Goal: Information Seeking & Learning: Learn about a topic

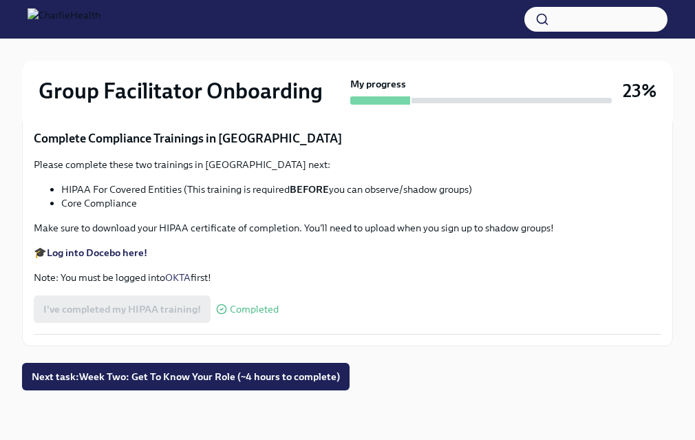
scroll to position [3448, 0]
click at [114, 381] on span "Next task : Week Two: Get To Know Your Role (~4 hours to complete)" at bounding box center [186, 377] width 308 height 14
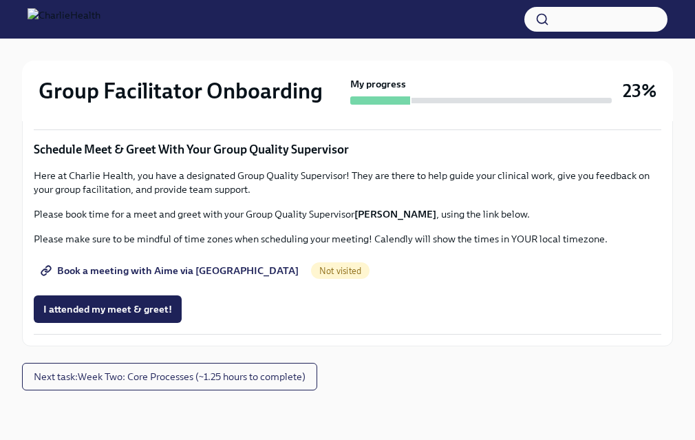
scroll to position [1467, 0]
click at [107, 270] on span "Book a meeting with Aime via [GEOGRAPHIC_DATA]" at bounding box center [170, 271] width 255 height 14
click at [204, 277] on span "Book a meeting with Aime via [GEOGRAPHIC_DATA]" at bounding box center [170, 271] width 255 height 14
click at [127, 378] on span "Next task : Week Two: Core Processes (~1.25 hours to complete)" at bounding box center [170, 377] width 272 height 14
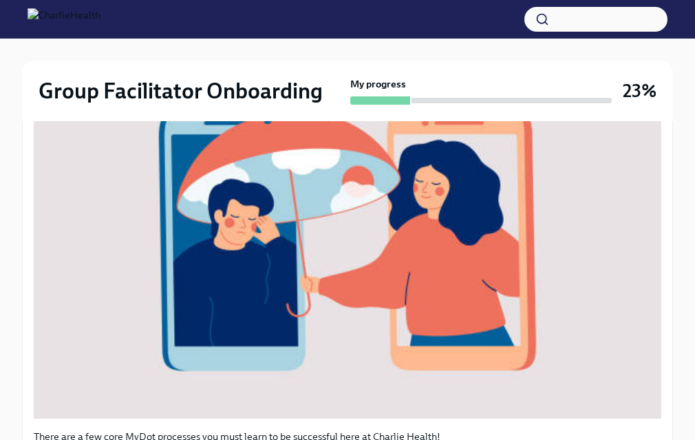
scroll to position [738, 0]
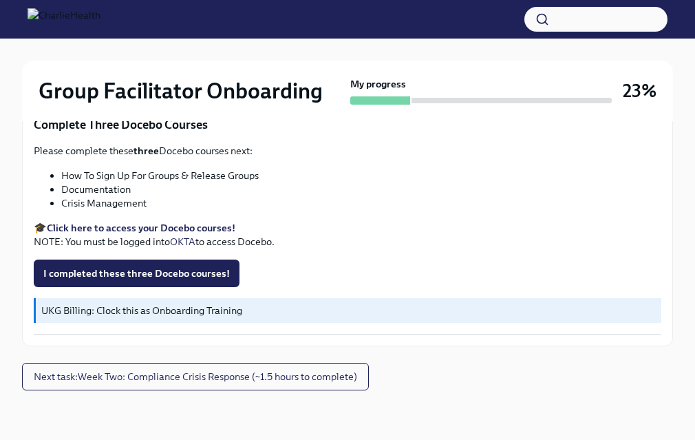
click at [122, 227] on strong "Click here to access your Docebo courses!" at bounding box center [141, 228] width 189 height 12
drag, startPoint x: 61, startPoint y: 173, endPoint x: 279, endPoint y: 173, distance: 218.1
click at [279, 174] on li "How To Sign Up For Groups & Release Groups" at bounding box center [361, 176] width 600 height 14
copy li "How To Sign Up For Groups & Release Groups"
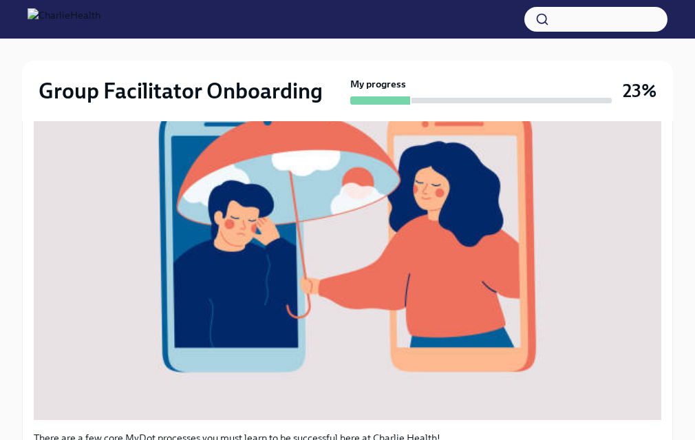
scroll to position [0, 0]
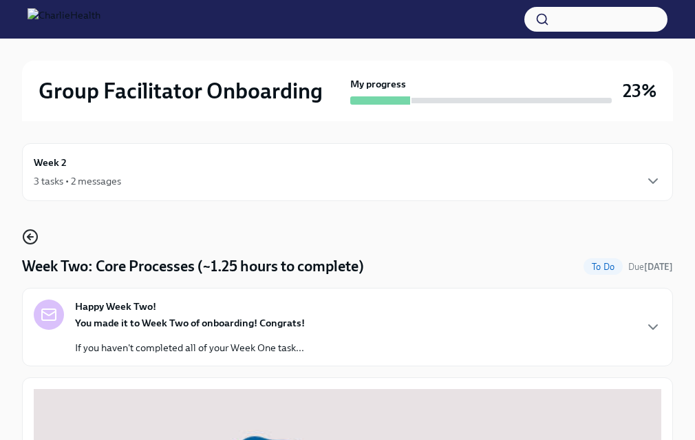
click at [24, 235] on icon "button" at bounding box center [30, 236] width 17 height 17
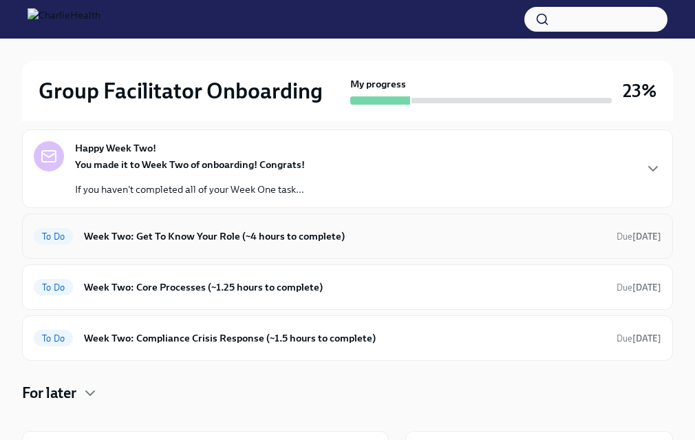
scroll to position [139, 0]
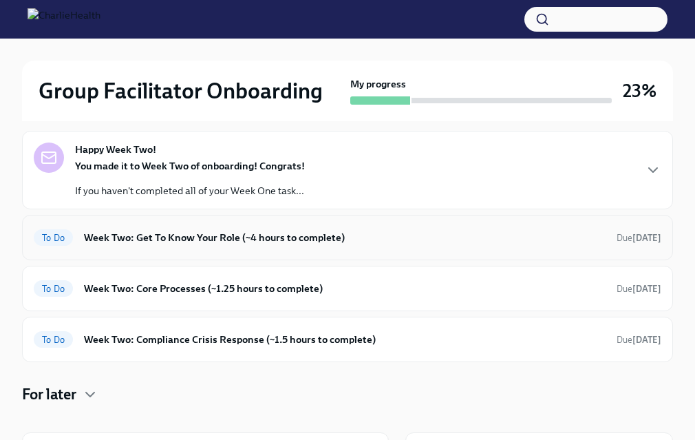
click at [142, 245] on div "To Do Week Two: Get To Know Your Role (~4 hours to complete) Due [DATE]" at bounding box center [348, 237] width 628 height 22
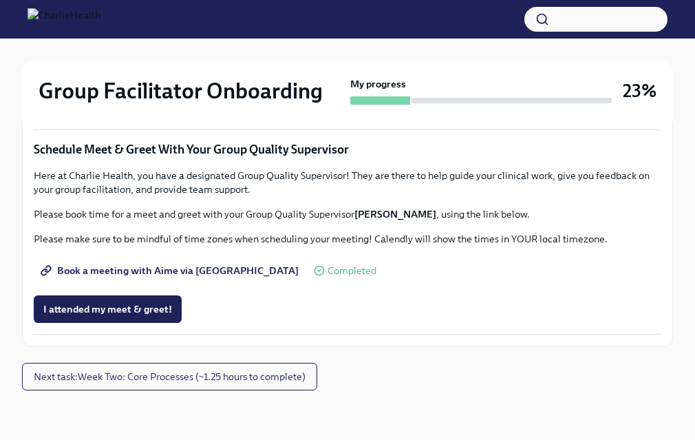
scroll to position [1467, 0]
click at [151, 385] on button "Next task : Week Two: Core Processes (~1.25 hours to complete)" at bounding box center [169, 377] width 295 height 28
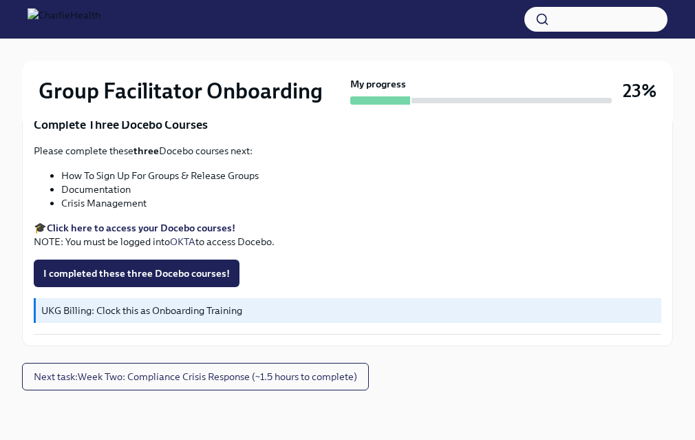
click at [92, 186] on li "Documentation" at bounding box center [361, 189] width 600 height 14
copy li "Documentation"
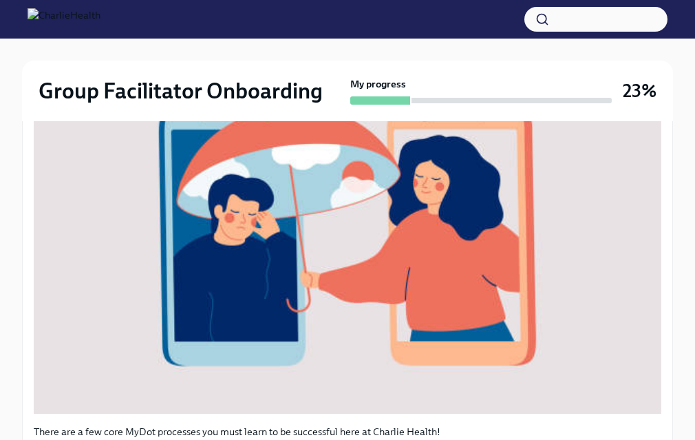
scroll to position [0, 0]
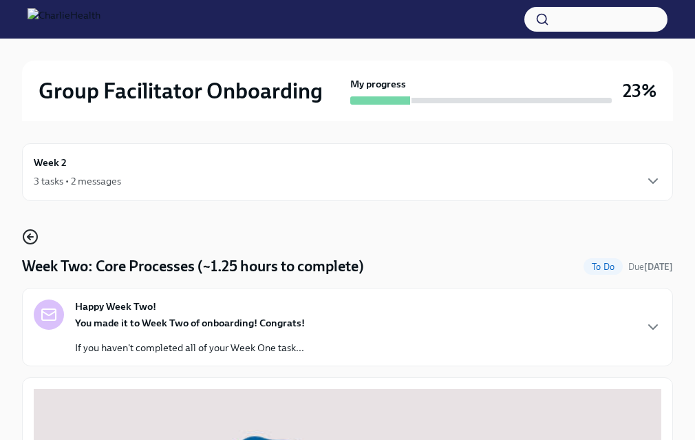
click at [32, 238] on icon "button" at bounding box center [30, 236] width 17 height 17
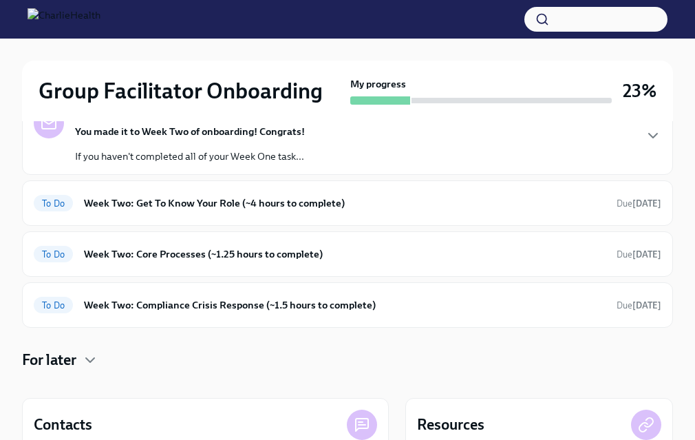
scroll to position [176, 0]
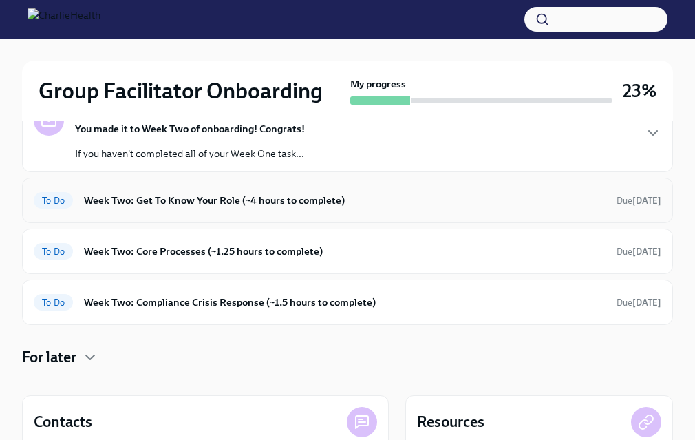
click at [196, 200] on h6 "Week Two: Get To Know Your Role (~4 hours to complete)" at bounding box center [345, 200] width 522 height 15
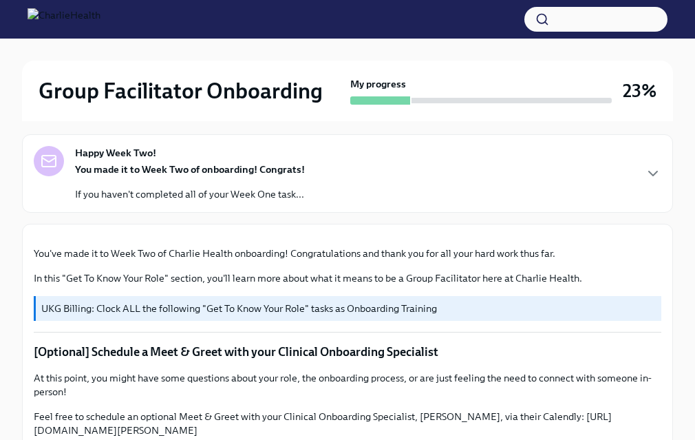
scroll to position [154, 0]
click at [205, 180] on div "You made it to Week Two of onboarding! Congrats! If you haven't completed all o…" at bounding box center [190, 181] width 230 height 39
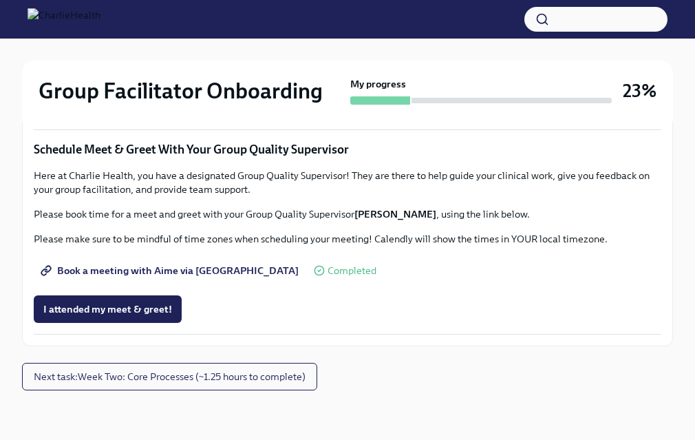
scroll to position [1388, 0]
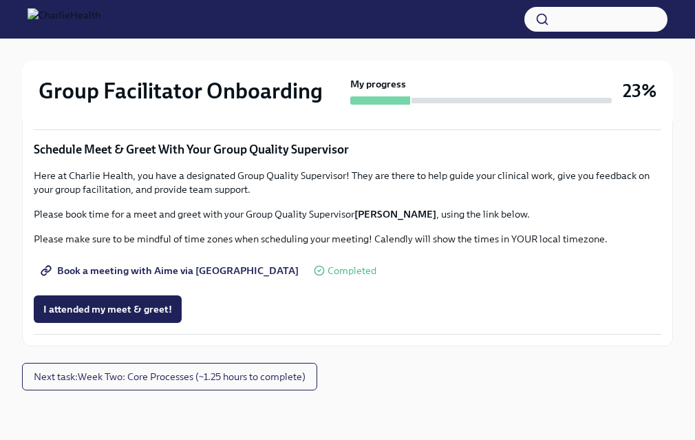
copy ul "How To Be A Successful Group Facilitator"
click at [150, 73] on span "Complete this form to schedule your observations" at bounding box center [162, 66] width 239 height 14
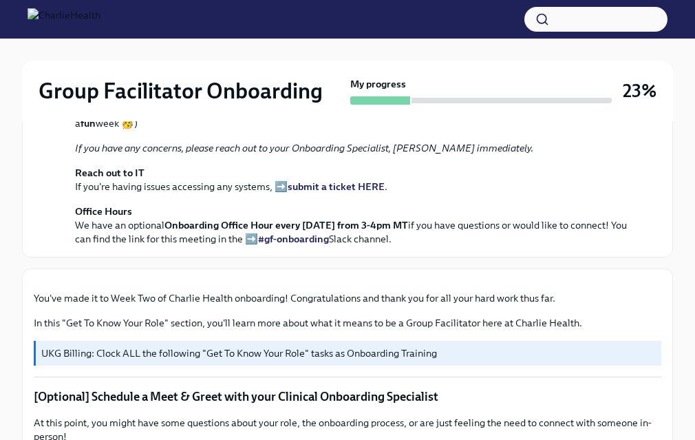
scroll to position [0, 0]
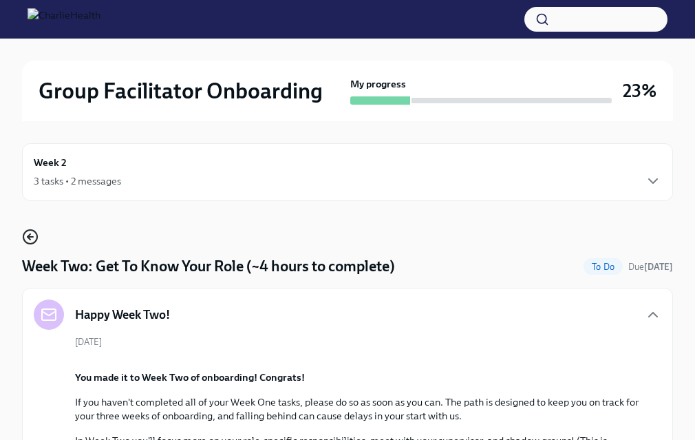
click at [32, 238] on icon "button" at bounding box center [30, 236] width 17 height 17
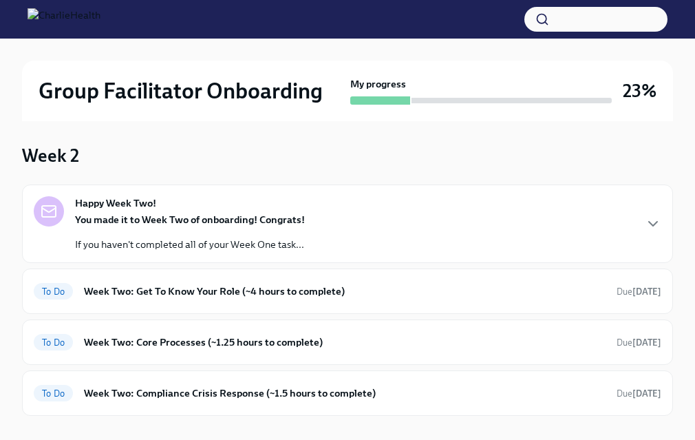
scroll to position [109, 0]
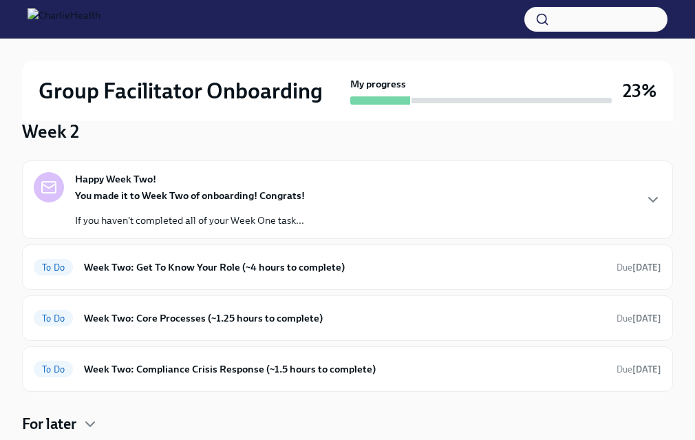
click at [350, 204] on div "Happy Week Two! You made it to Week Two of onboarding! Congrats! If you haven't…" at bounding box center [348, 199] width 628 height 55
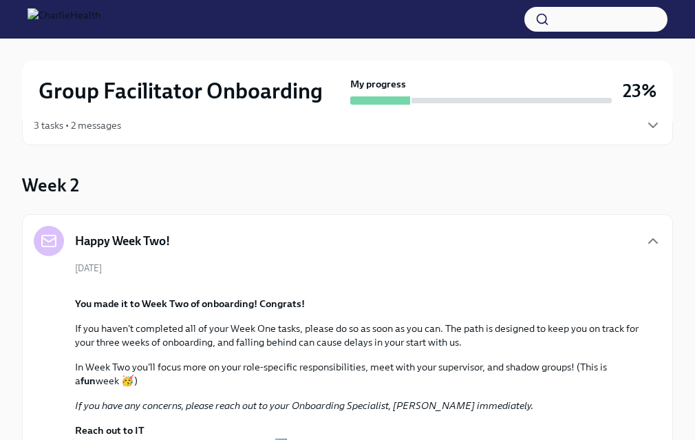
scroll to position [55, 0]
click at [361, 242] on div "Happy Week Two!" at bounding box center [348, 241] width 628 height 30
click at [650, 240] on icon "button" at bounding box center [653, 241] width 17 height 17
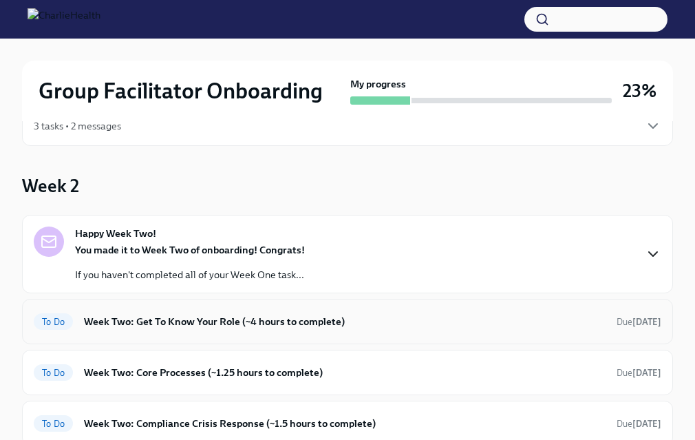
scroll to position [160, 0]
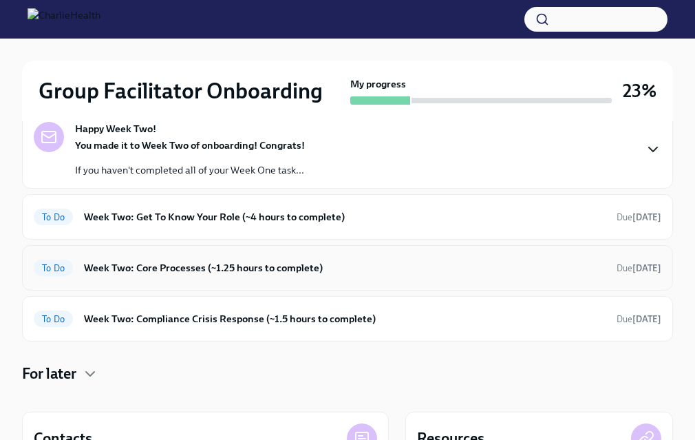
click at [397, 260] on h6 "Week Two: Core Processes (~1.25 hours to complete)" at bounding box center [345, 267] width 522 height 15
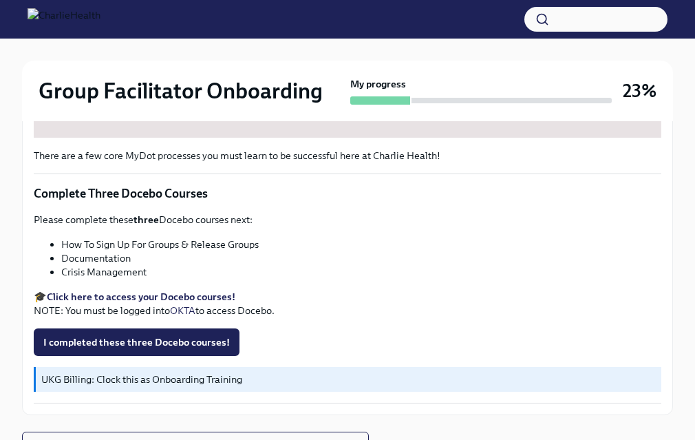
scroll to position [668, 0]
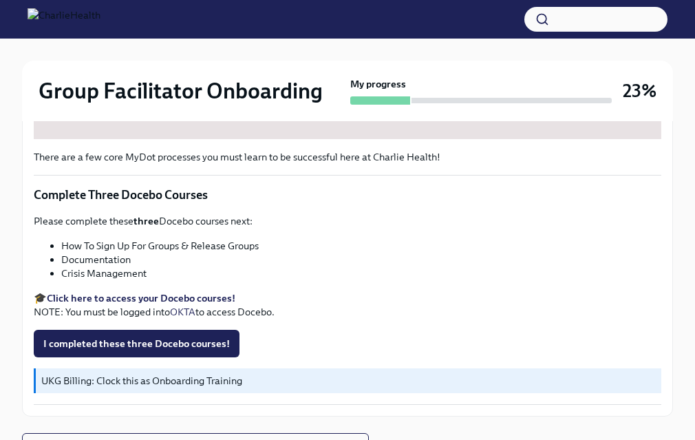
click at [75, 262] on li "Documentation" at bounding box center [361, 260] width 600 height 14
copy li "Documentation"
click at [116, 276] on li "Crisis Management" at bounding box center [361, 273] width 600 height 14
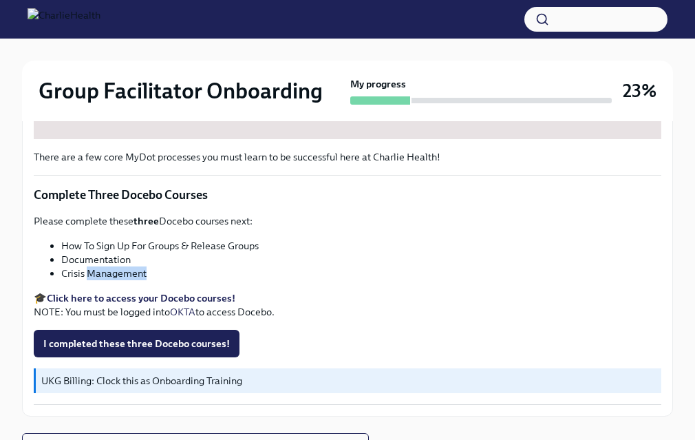
click at [116, 276] on li "Crisis Management" at bounding box center [361, 273] width 600 height 14
copy div "Crisis Management"
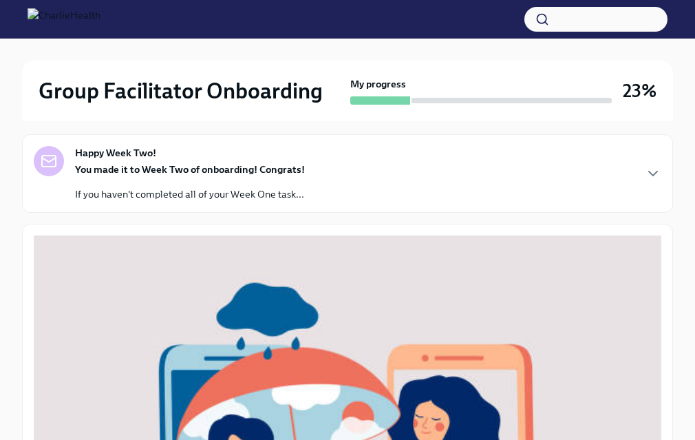
scroll to position [155, 0]
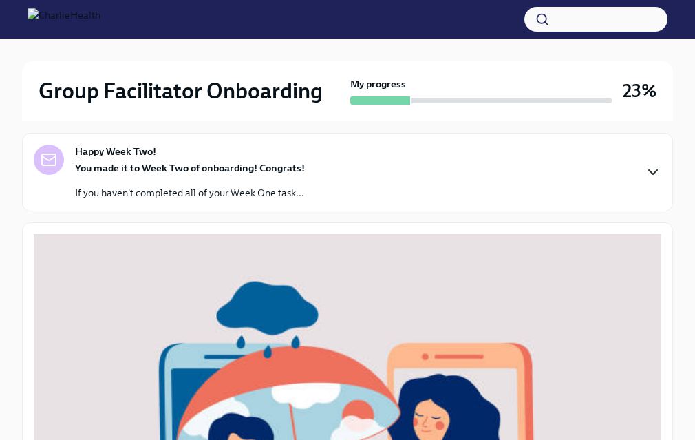
click at [657, 167] on icon "button" at bounding box center [653, 172] width 17 height 17
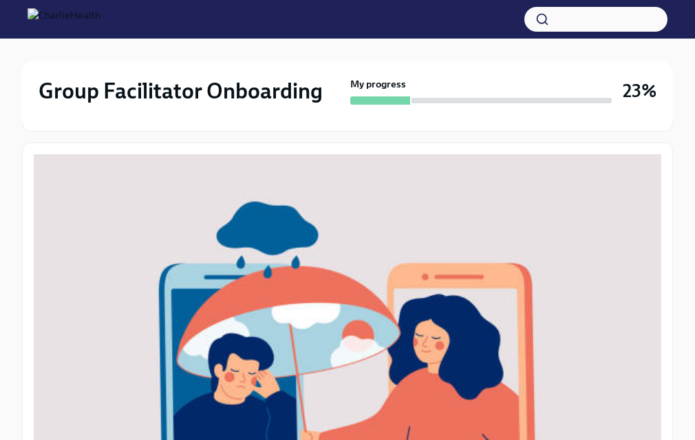
scroll to position [458, 0]
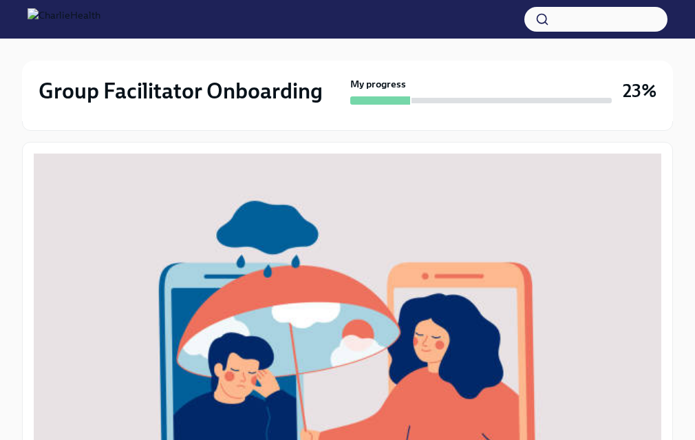
click at [135, 28] on em "If you have any concerns, please reach out to your Onboarding Specialist, [PERS…" at bounding box center [304, 21] width 458 height 12
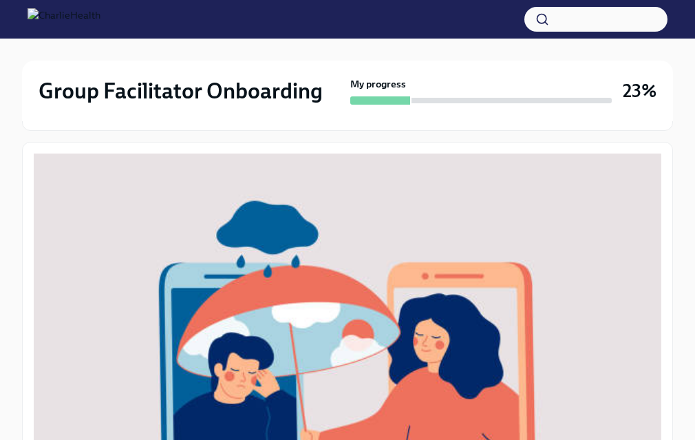
click at [135, 28] on em "If you have any concerns, please reach out to your Onboarding Specialist, [PERS…" at bounding box center [304, 21] width 458 height 12
click at [125, 67] on p "Reach out to IT If you're having issues accessing any systems, ➡️ submit a tick…" at bounding box center [357, 53] width 564 height 28
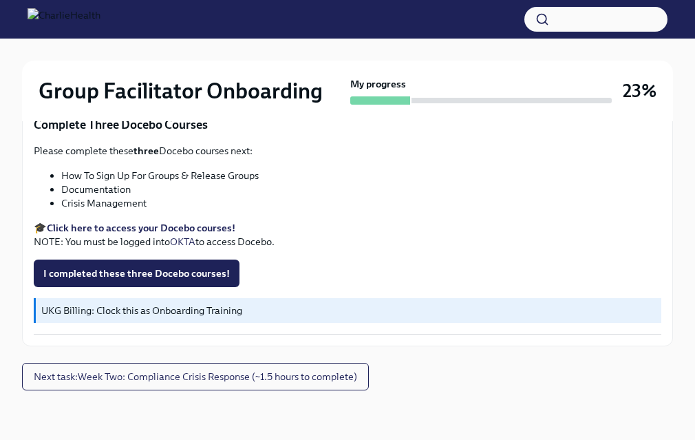
scroll to position [1161, 0]
click at [114, 280] on span "I completed these three Docebo courses!" at bounding box center [136, 273] width 186 height 14
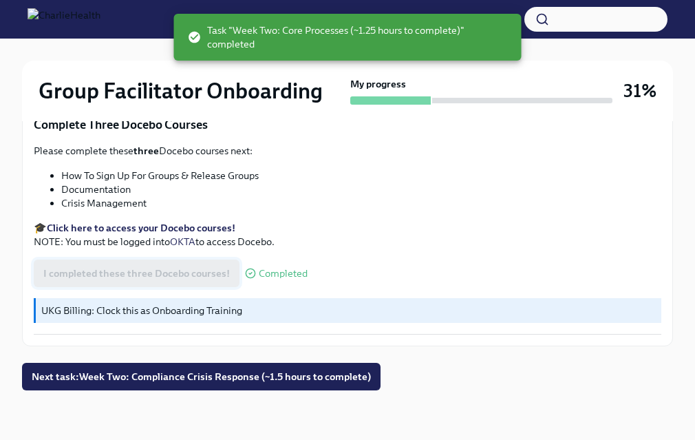
scroll to position [1215, 0]
click at [130, 374] on span "Next task : Week Two: Compliance Crisis Response (~1.5 hours to complete)" at bounding box center [201, 377] width 339 height 14
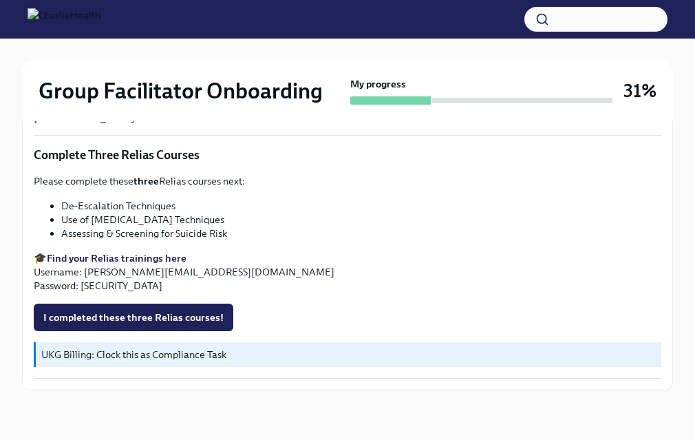
scroll to position [1144, 0]
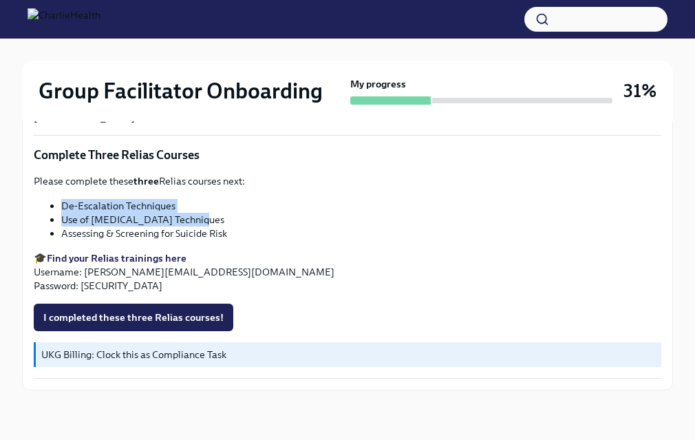
drag, startPoint x: 60, startPoint y: 204, endPoint x: 184, endPoint y: 211, distance: 124.8
click at [184, 213] on ul "De-Escalation Techniques Use of [MEDICAL_DATA] Techniques Assessing & Screening…" at bounding box center [348, 219] width 628 height 41
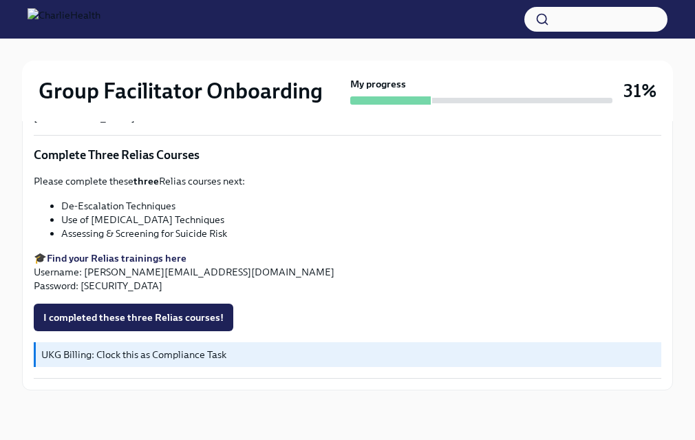
click at [182, 206] on li "De-Escalation Techniques" at bounding box center [361, 206] width 600 height 14
drag, startPoint x: 178, startPoint y: 205, endPoint x: 61, endPoint y: 209, distance: 117.0
click at [61, 209] on ul "De-Escalation Techniques Use of [MEDICAL_DATA] Techniques Assessing & Screening…" at bounding box center [348, 219] width 628 height 41
copy li "De-Escalation Techniques"
click at [87, 259] on strong "Find your Relias trainings here" at bounding box center [117, 258] width 140 height 12
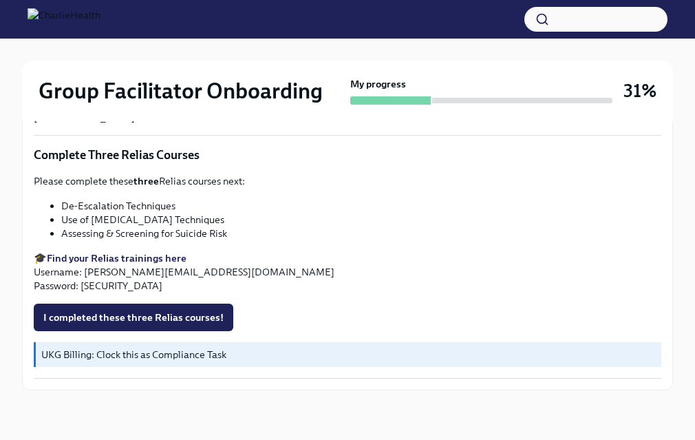
click at [145, 220] on li "Use of [MEDICAL_DATA] Techniques" at bounding box center [361, 220] width 600 height 14
click at [144, 219] on li "Use of [MEDICAL_DATA] Techniques" at bounding box center [361, 220] width 600 height 14
copy ul "Use of [MEDICAL_DATA] Techniques"
click at [148, 236] on li "Assessing & Screening for Suicide Risk" at bounding box center [361, 233] width 600 height 14
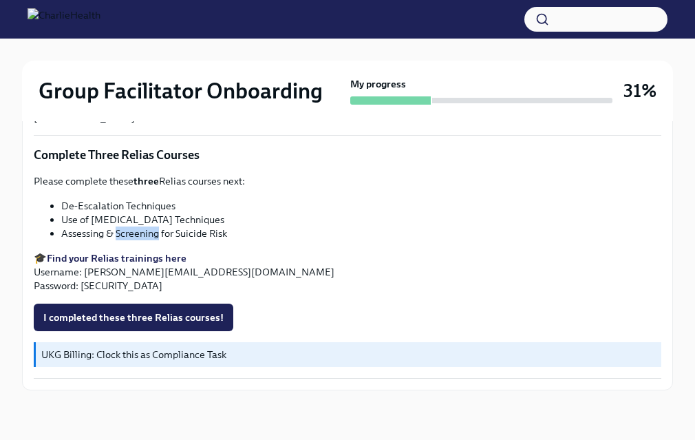
click at [148, 236] on li "Assessing & Screening for Suicide Risk" at bounding box center [361, 233] width 600 height 14
copy div "Assessing & Screening for Suicide Risk"
click at [120, 235] on li "Assessing & Screening for Suicide Risk" at bounding box center [361, 233] width 600 height 14
click at [179, 312] on span "I completed these three Relias courses!" at bounding box center [133, 317] width 180 height 14
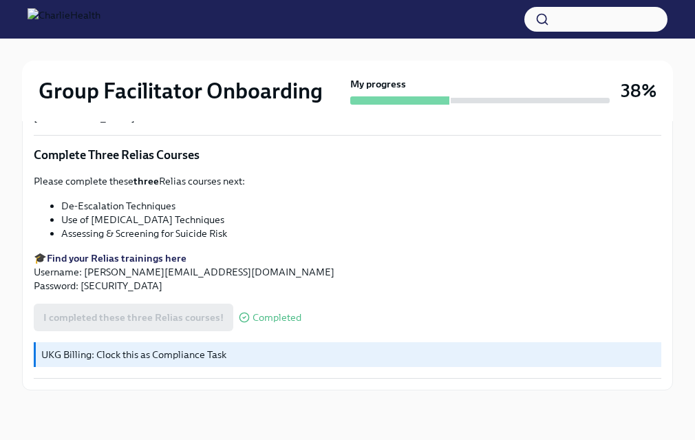
click at [128, 348] on p "UKG Billing: Clock this as Compliance Task" at bounding box center [348, 355] width 614 height 14
click at [116, 389] on div "As an IOP program, our clients are frequently in crisis. To best prepare you, p…" at bounding box center [347, 43] width 651 height 693
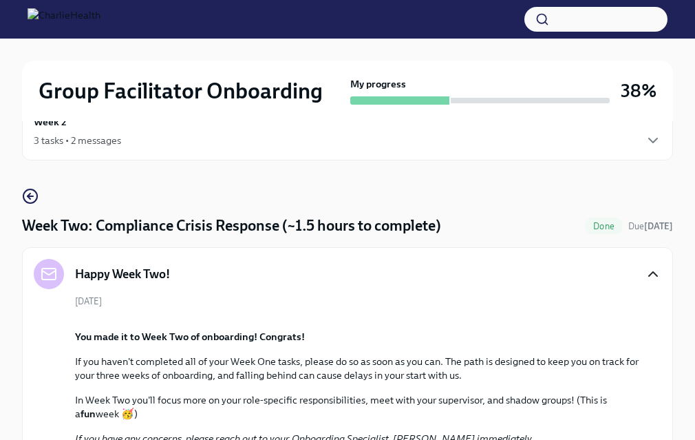
scroll to position [0, 0]
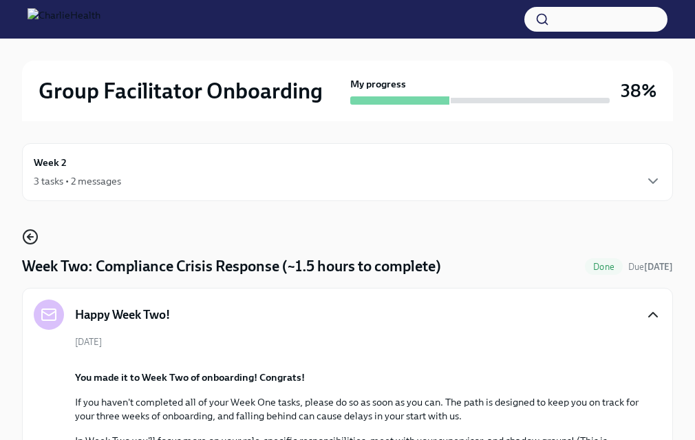
click at [28, 232] on icon "button" at bounding box center [30, 236] width 17 height 17
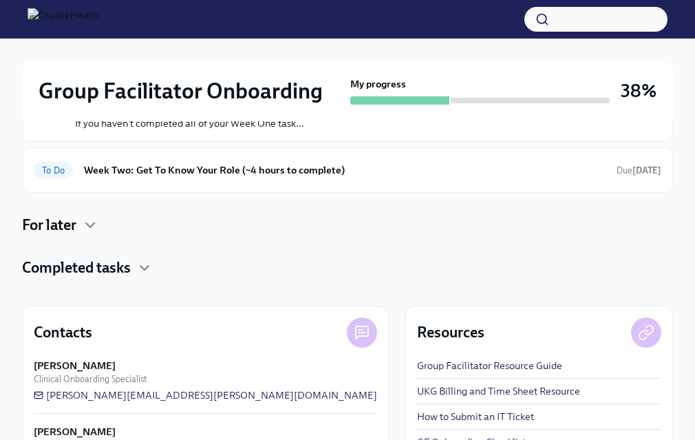
scroll to position [268, 0]
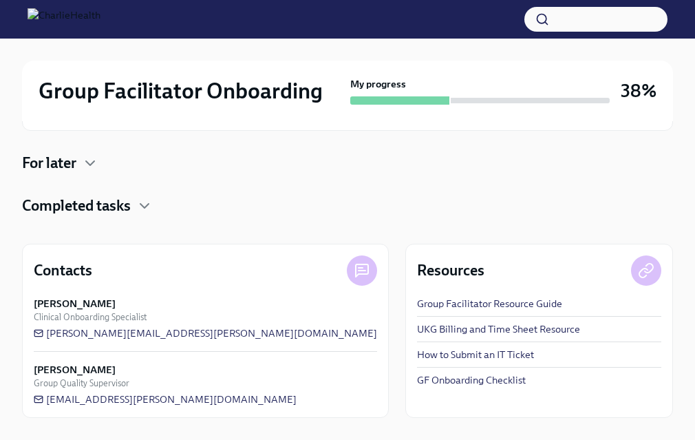
click at [140, 195] on div "Completed tasks" at bounding box center [347, 205] width 651 height 21
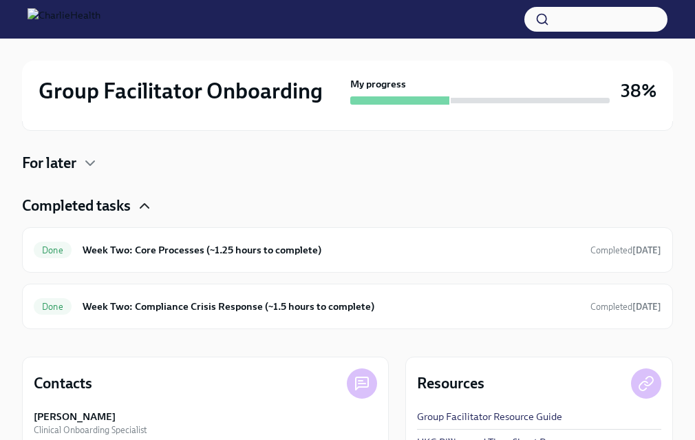
click at [138, 207] on icon "button" at bounding box center [144, 205] width 17 height 17
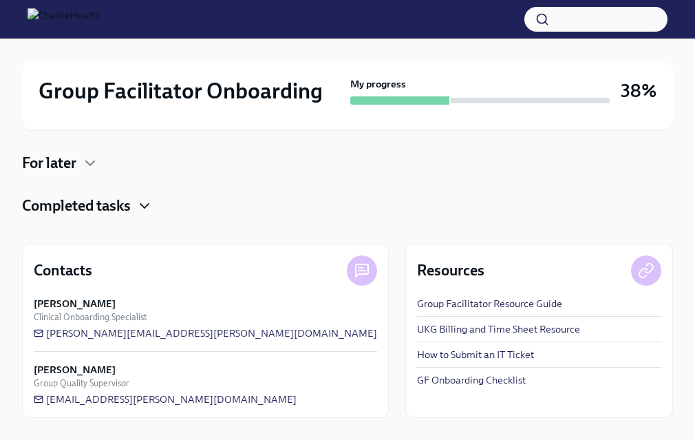
click at [76, 164] on h4 "For later" at bounding box center [49, 163] width 54 height 21
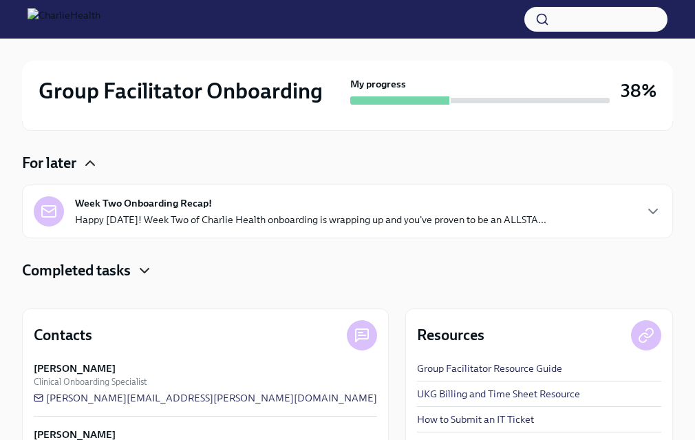
click at [83, 163] on icon "button" at bounding box center [90, 163] width 17 height 17
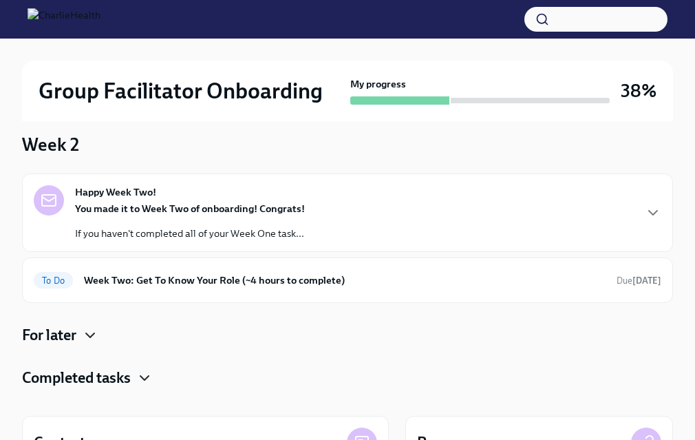
scroll to position [89, 0]
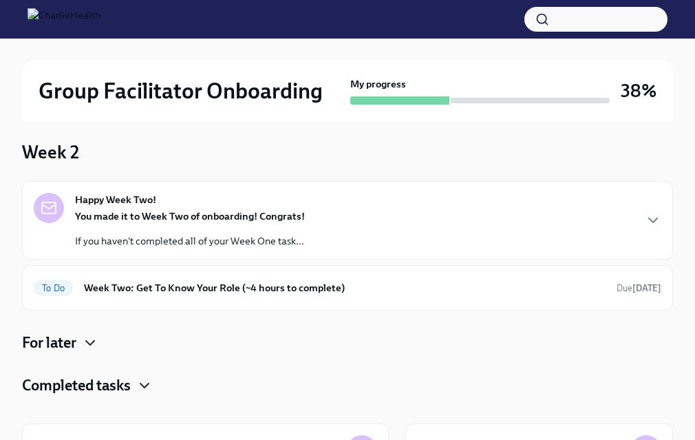
click at [272, 217] on strong "You made it to Week Two of onboarding! Congrats!" at bounding box center [190, 216] width 230 height 12
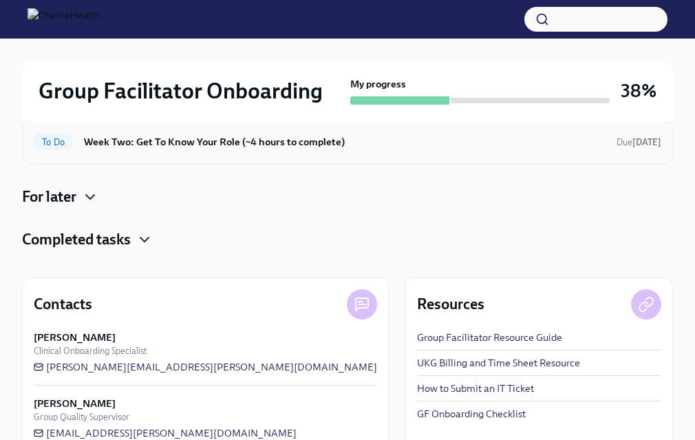
scroll to position [622, 0]
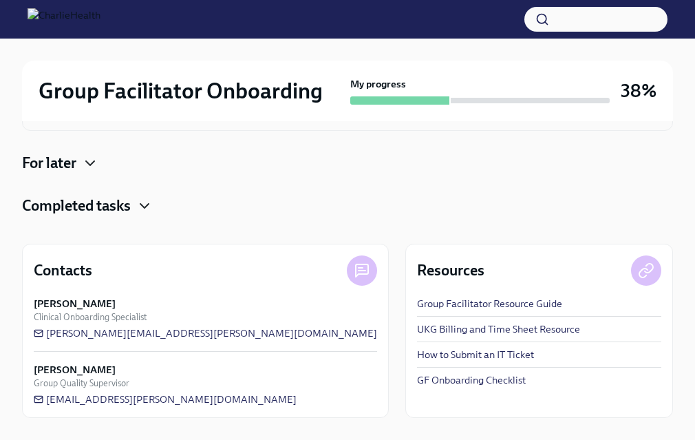
click at [198, 116] on h6 "Week Two: Get To Know Your Role (~4 hours to complete)" at bounding box center [345, 107] width 522 height 15
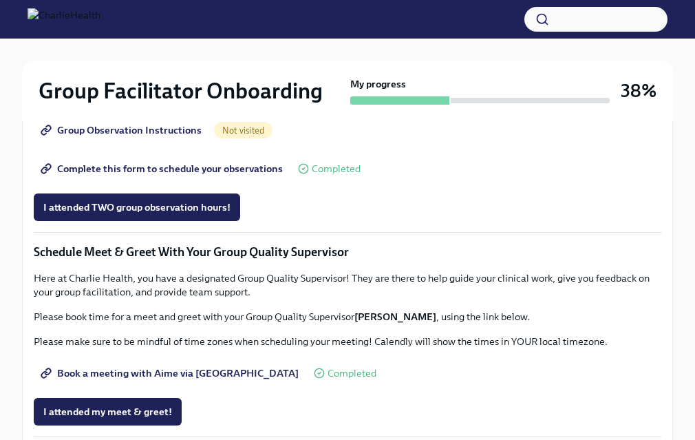
scroll to position [895, 0]
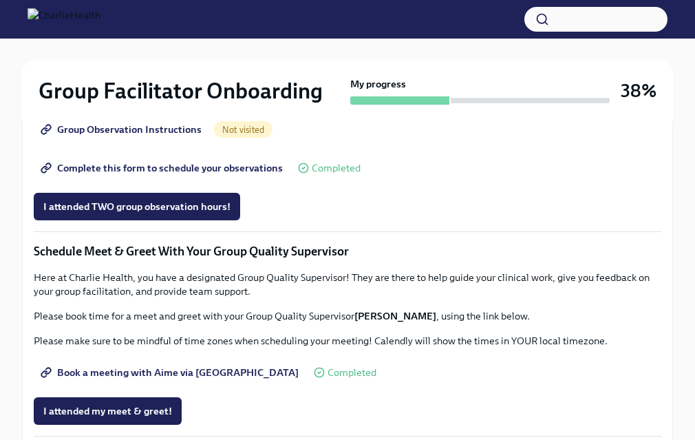
drag, startPoint x: 63, startPoint y: 248, endPoint x: 257, endPoint y: 250, distance: 194.8
copy li "How To Be A Successful Group Facilitator"
drag, startPoint x: 213, startPoint y: 262, endPoint x: 61, endPoint y: 266, distance: 152.8
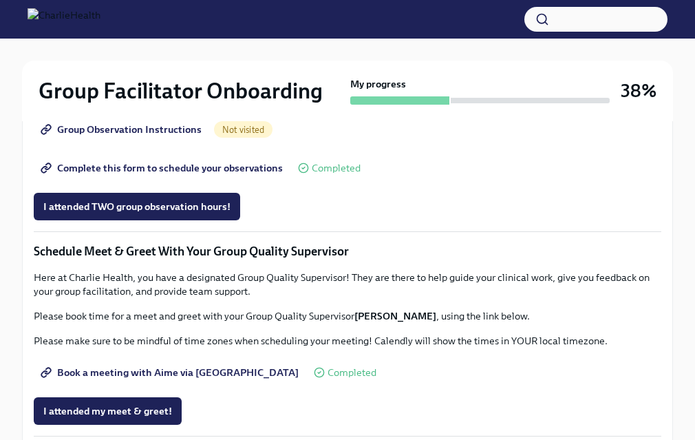
copy li "IOP Overview, Curriculum & Roles"
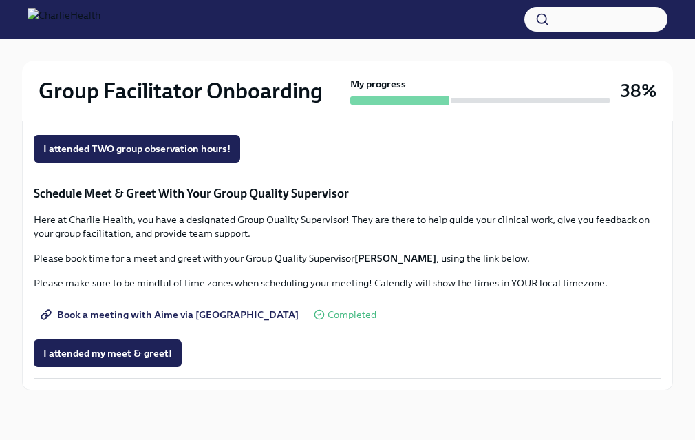
scroll to position [1246, 0]
click at [166, 78] on span "Group Observation Instructions" at bounding box center [122, 72] width 158 height 14
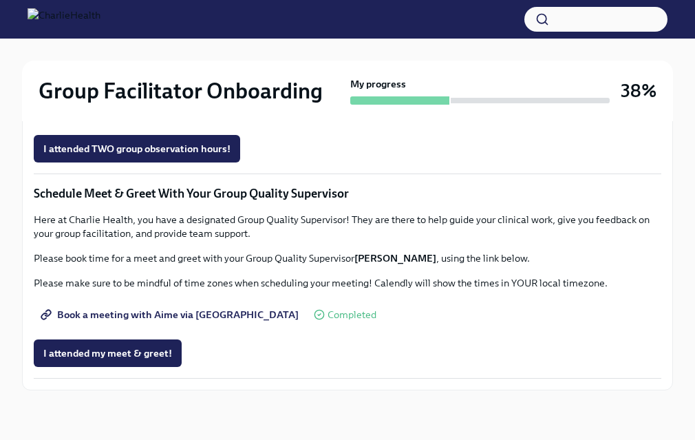
drag, startPoint x: 67, startPoint y: 176, endPoint x: 291, endPoint y: 191, distance: 224.1
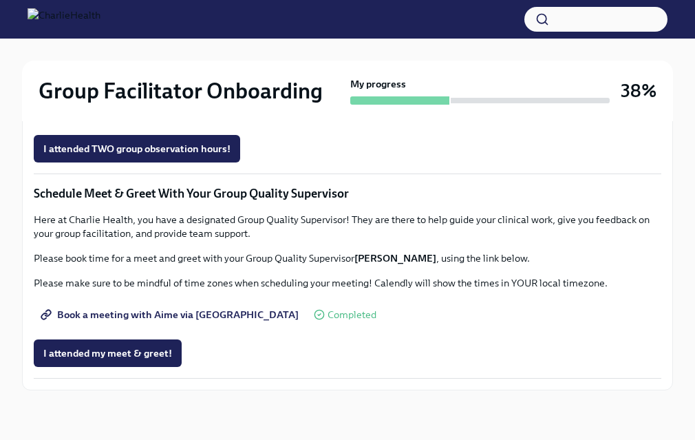
drag, startPoint x: 248, startPoint y: 181, endPoint x: 64, endPoint y: 180, distance: 183.7
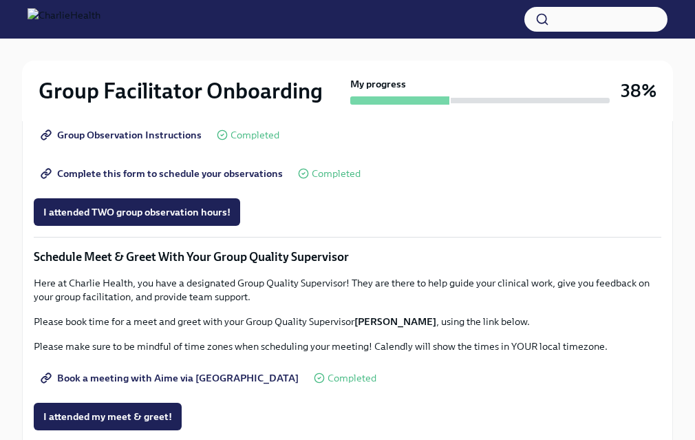
scroll to position [904, 0]
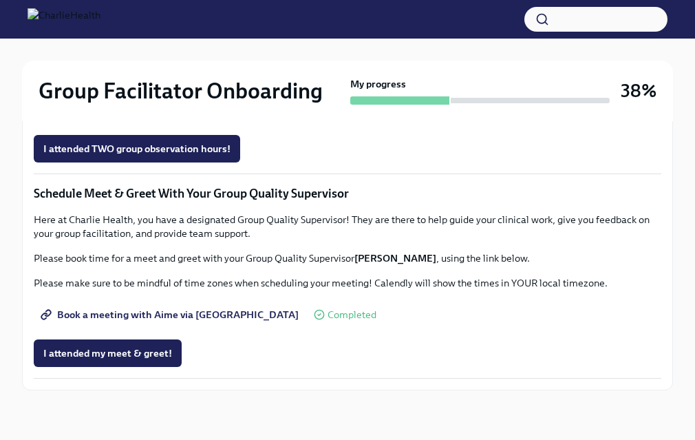
scroll to position [1183, 0]
click at [307, 47] on p "Please prepare by reviewing the following:" at bounding box center [348, 40] width 628 height 14
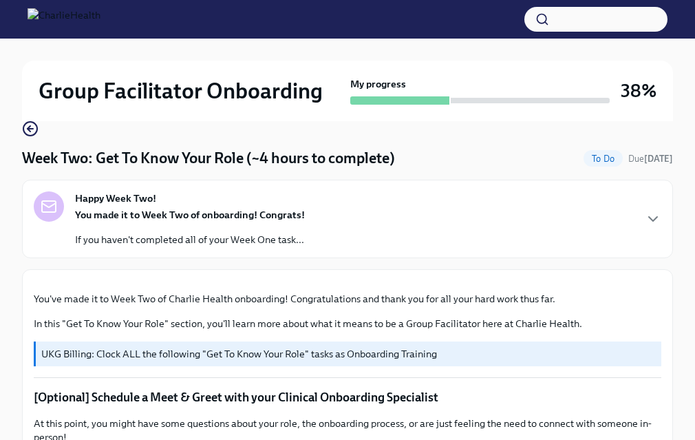
scroll to position [103, 0]
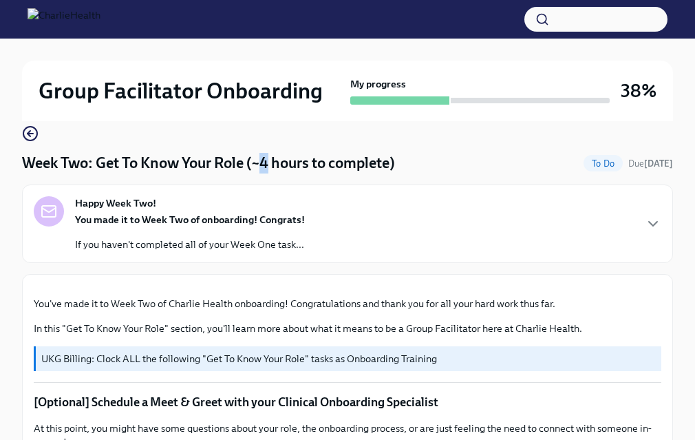
click at [263, 160] on h4 "Week Two: Get To Know Your Role (~4 hours to complete)" at bounding box center [208, 163] width 373 height 21
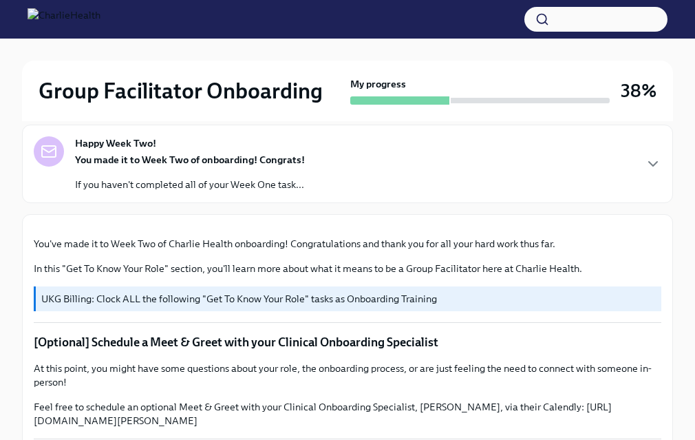
scroll to position [0, 0]
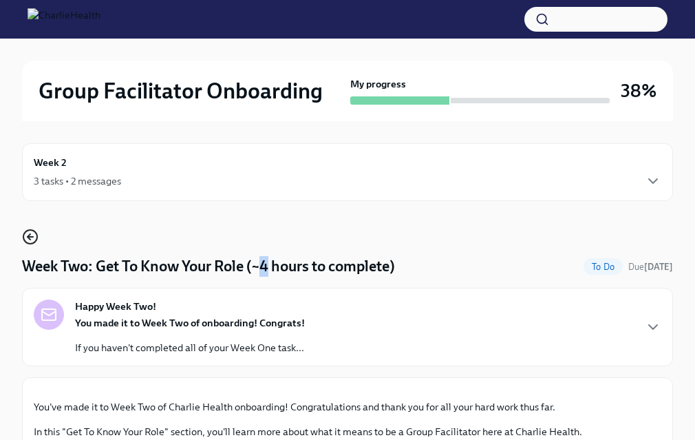
click at [32, 228] on icon "button" at bounding box center [30, 236] width 17 height 17
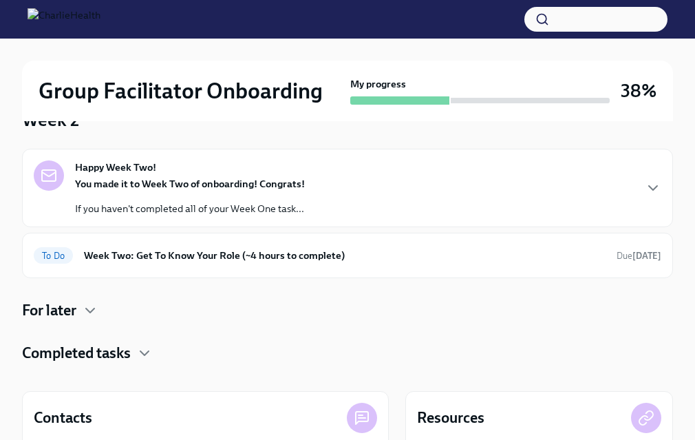
scroll to position [119, 0]
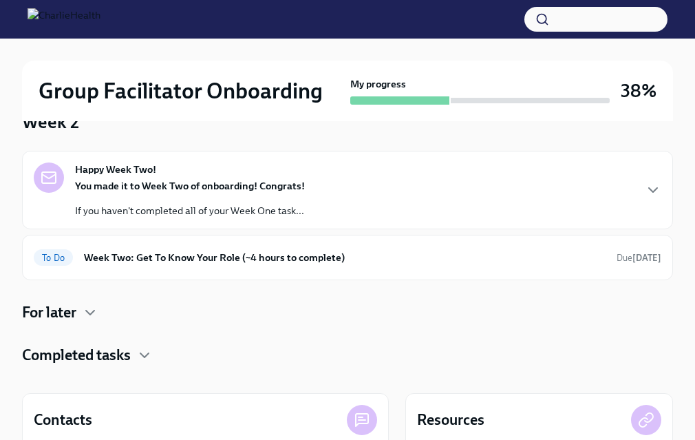
click at [70, 321] on h4 "For later" at bounding box center [49, 312] width 54 height 21
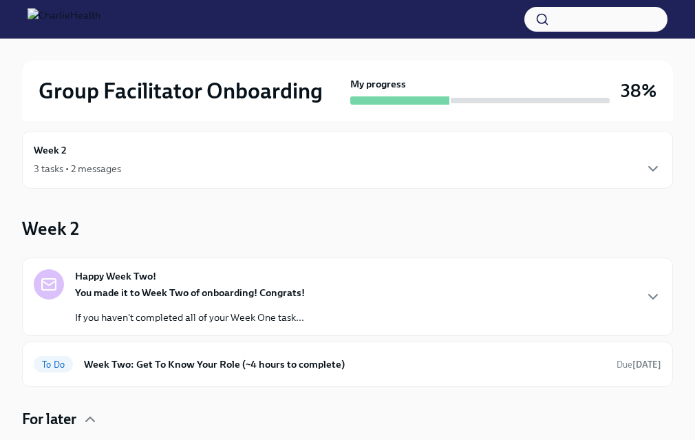
scroll to position [0, 0]
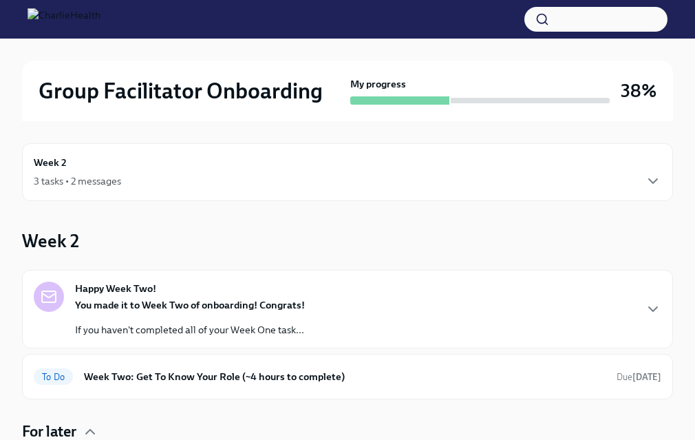
click at [140, 158] on div "Week 2 3 tasks • 2 messages" at bounding box center [348, 172] width 628 height 34
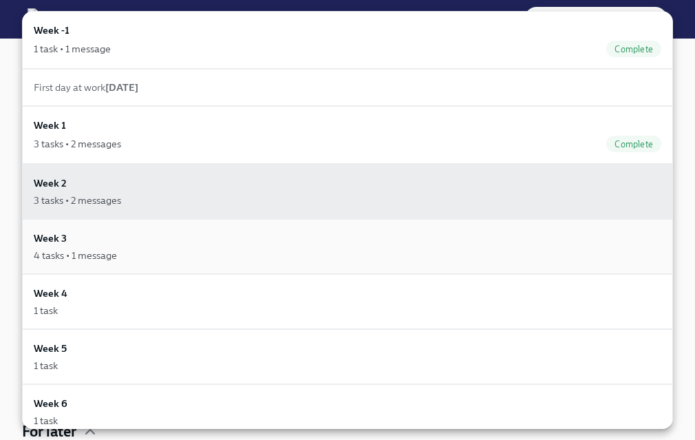
click at [109, 262] on div "Week 3 4 tasks • 1 message" at bounding box center [347, 246] width 651 height 55
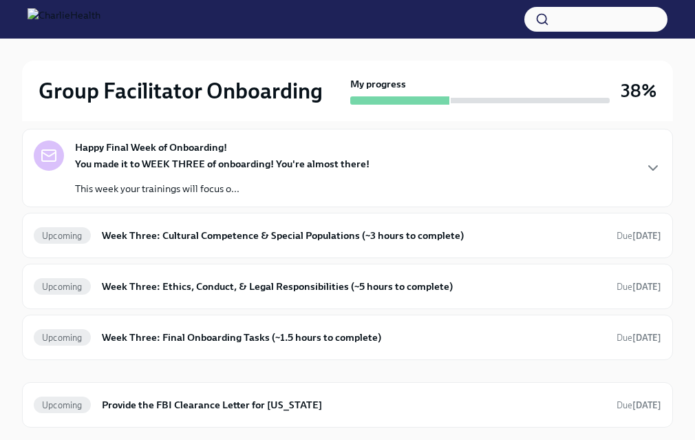
scroll to position [138, 0]
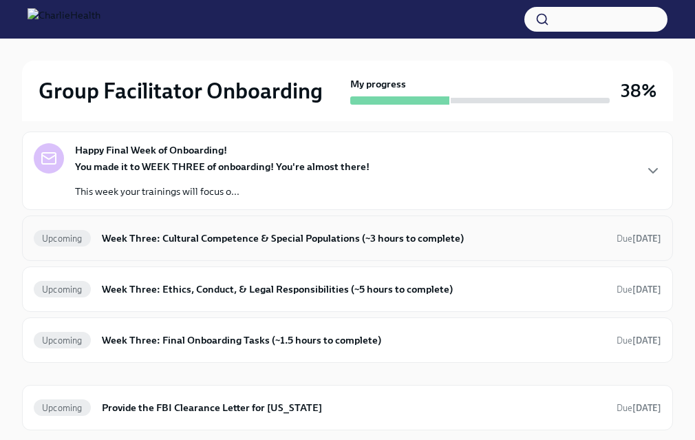
click at [225, 233] on h6 "Week Three: Cultural Competence & Special Populations (~3 hours to complete)" at bounding box center [354, 238] width 504 height 15
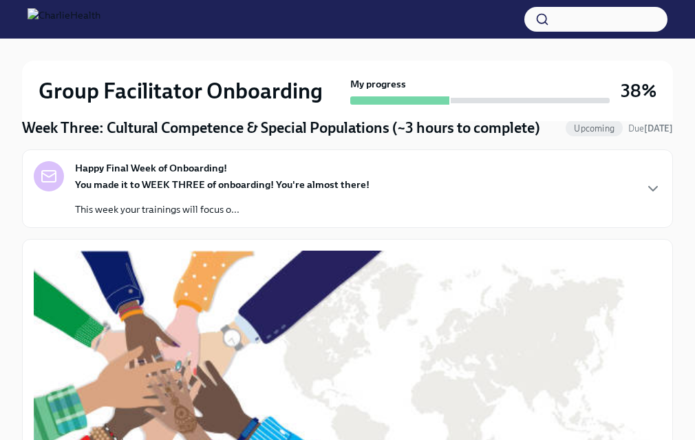
click at [464, 173] on div "Happy Final Week of Onboarding! You made it to WEEK THREE of onboarding! You're…" at bounding box center [348, 188] width 628 height 55
